Goal: Task Accomplishment & Management: Use online tool/utility

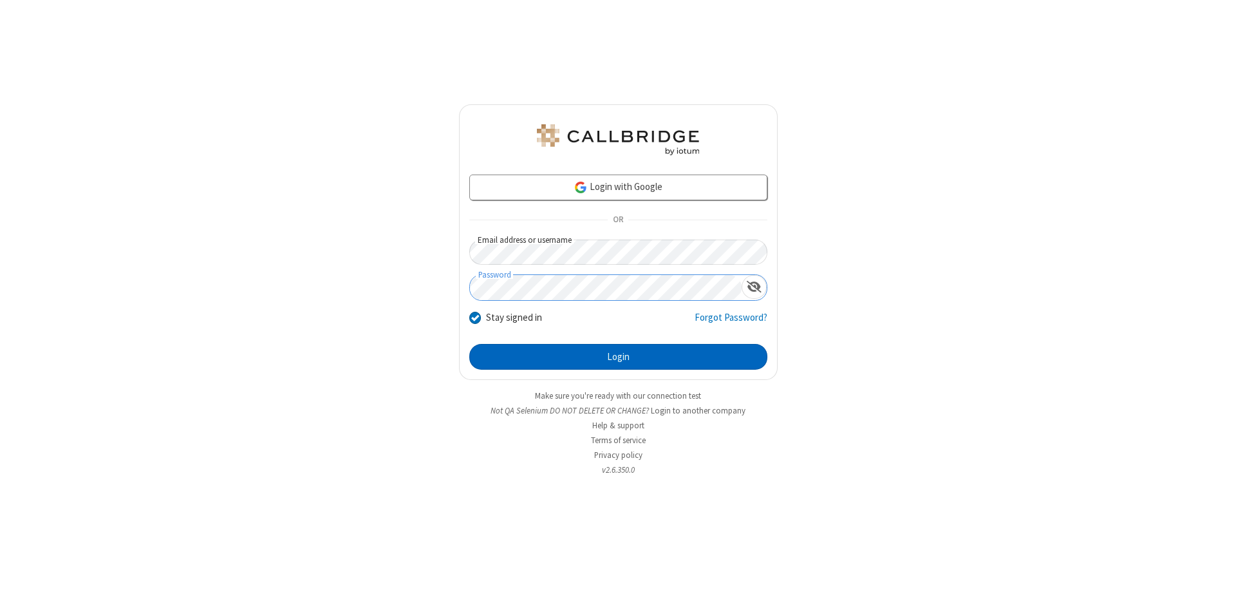
click at [618, 357] on button "Login" at bounding box center [618, 357] width 298 height 26
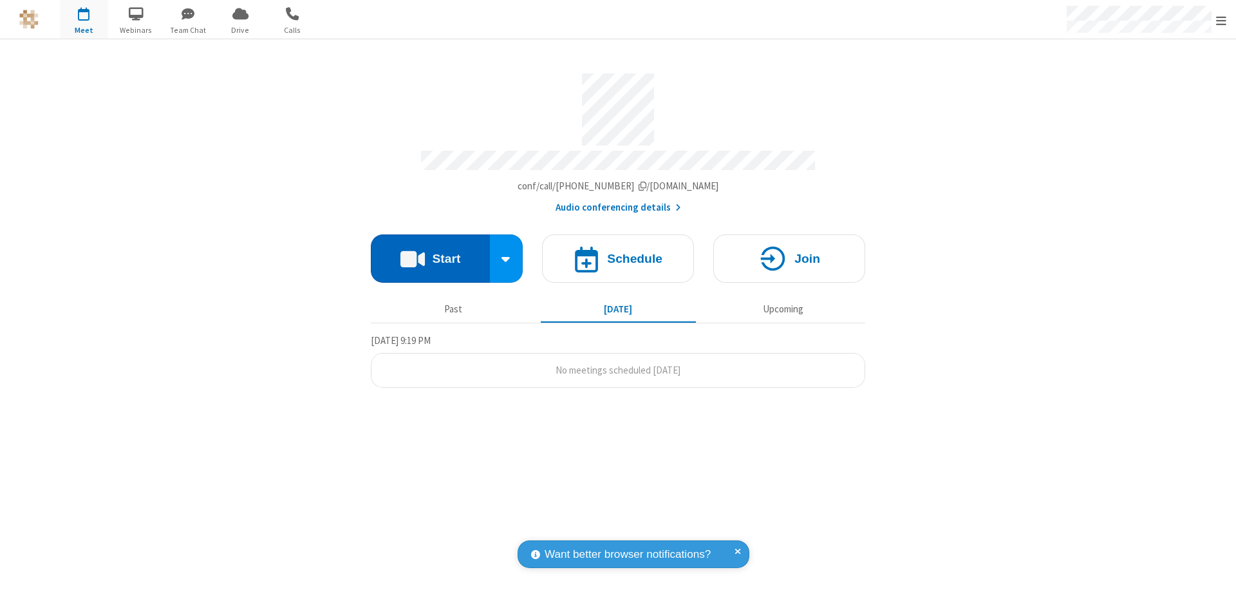
click at [430, 252] on button "Start" at bounding box center [430, 258] width 119 height 48
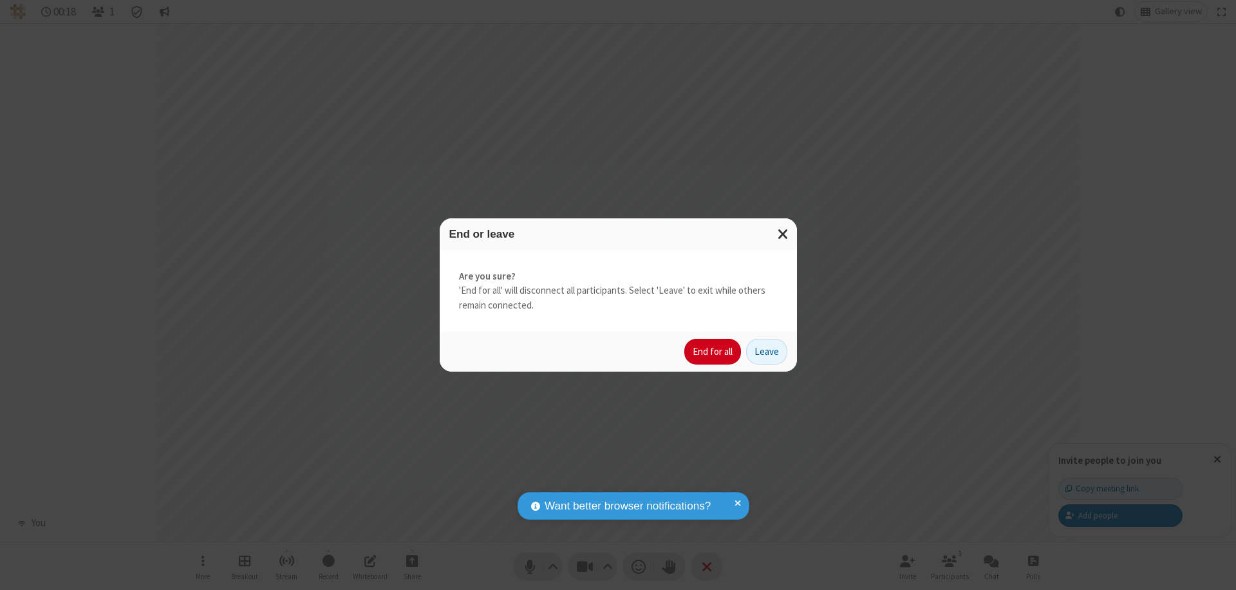
click at [713, 351] on button "End for all" at bounding box center [712, 352] width 57 height 26
